Goal: Task Accomplishment & Management: Use online tool/utility

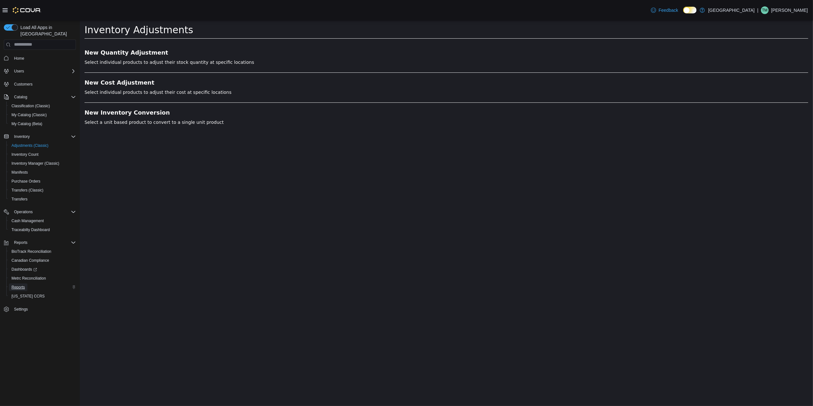
click at [22, 284] on span "Reports" at bounding box center [17, 287] width 13 height 8
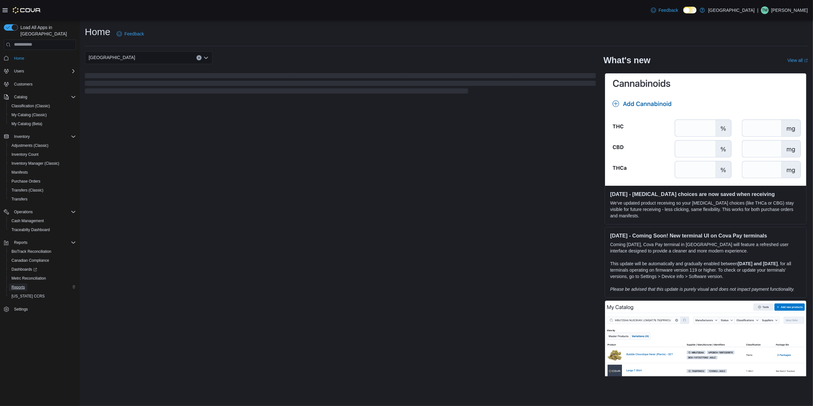
click at [19, 284] on span "Reports" at bounding box center [17, 287] width 13 height 8
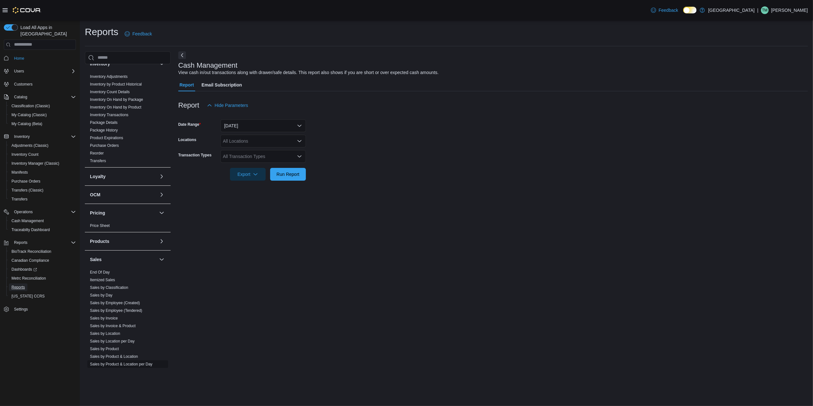
scroll to position [182, 0]
click at [105, 220] on link "End Of Day" at bounding box center [100, 219] width 20 height 4
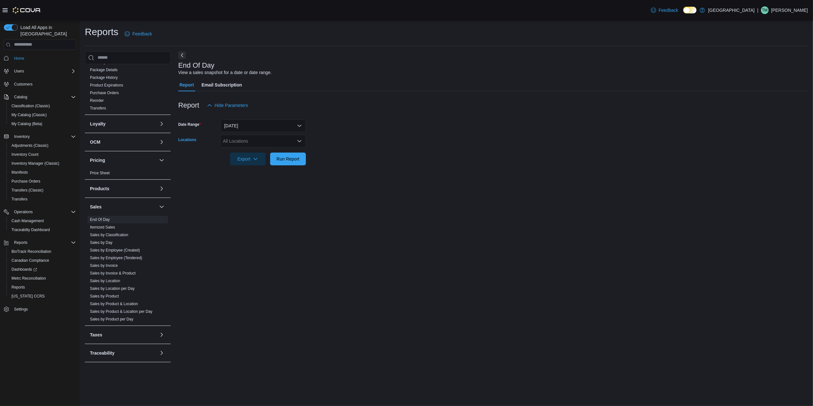
click at [256, 139] on div "All Locations" at bounding box center [262, 141] width 85 height 13
click at [278, 187] on span "Moore - 105 SE 19th St" at bounding box center [276, 189] width 85 height 6
click at [339, 182] on div "End Of Day View a sales snapshot for a date or date range. Report Email Subscri…" at bounding box center [493, 209] width 630 height 317
click at [290, 159] on span "Run Report" at bounding box center [288, 158] width 23 height 6
